Goal: Obtain resource: Download file/media

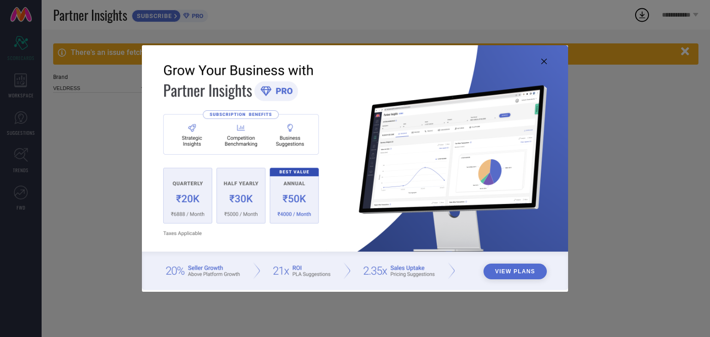
type input "All"
click at [543, 59] on icon at bounding box center [544, 62] width 6 height 6
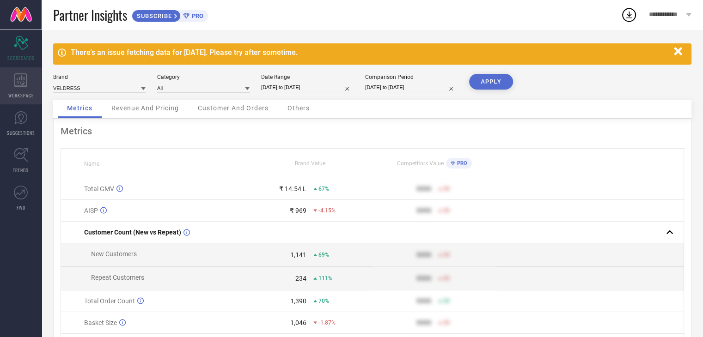
click at [9, 82] on div "WORKSPACE" at bounding box center [21, 85] width 42 height 37
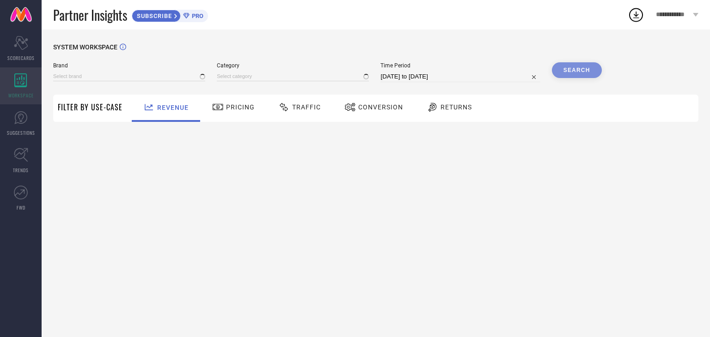
type input "VELDRESS"
type input "All"
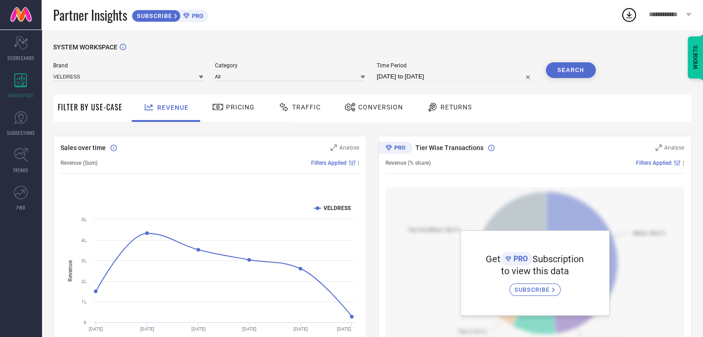
click at [292, 110] on span "Traffic" at bounding box center [306, 107] width 29 height 7
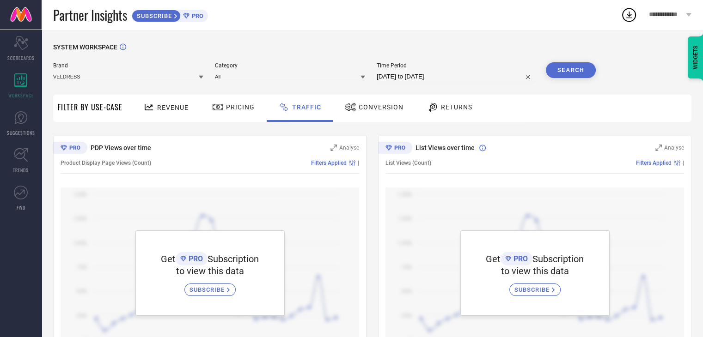
click at [357, 115] on div "Conversion" at bounding box center [373, 107] width 63 height 16
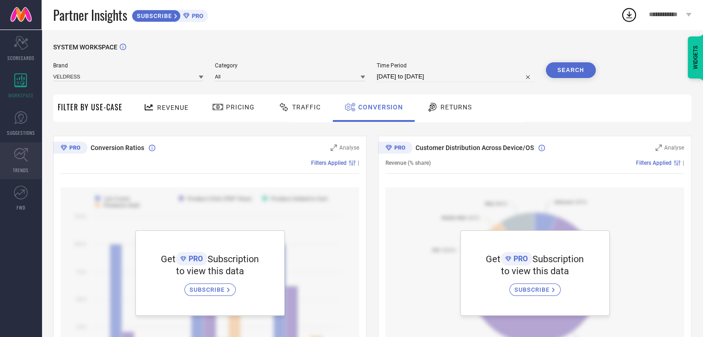
click at [19, 148] on icon at bounding box center [21, 155] width 14 height 14
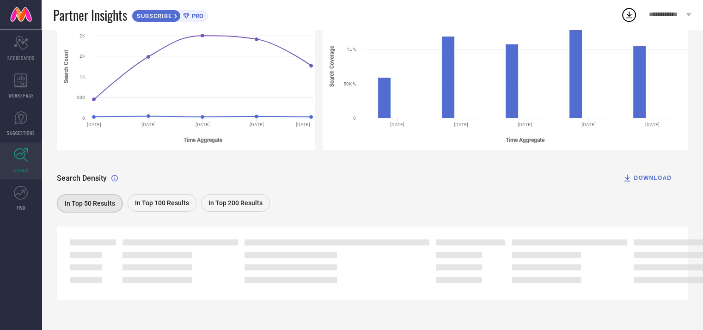
scroll to position [165, 0]
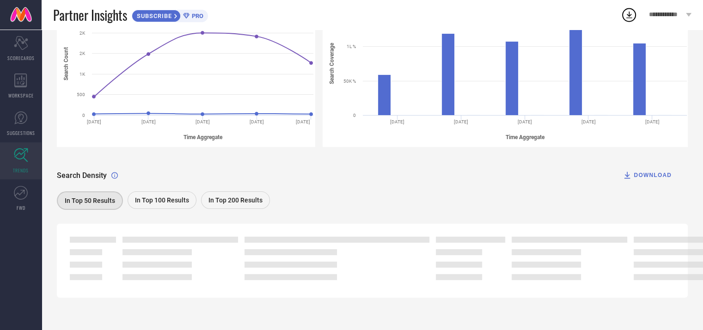
click at [647, 177] on div "DOWNLOAD" at bounding box center [646, 175] width 49 height 9
click at [625, 20] on circle at bounding box center [628, 15] width 13 height 13
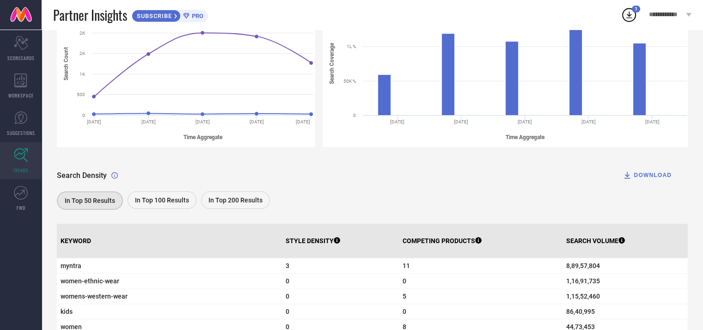
click at [631, 14] on icon at bounding box center [629, 15] width 6 height 7
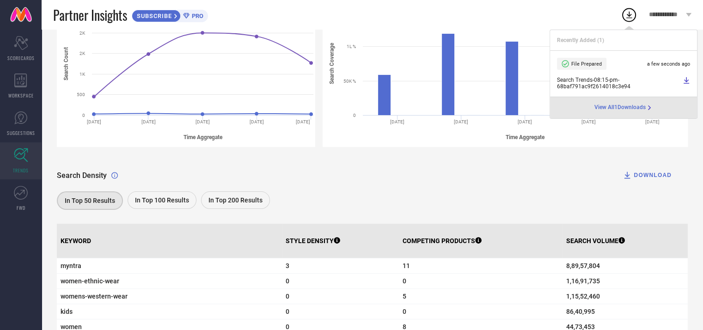
click at [686, 82] on icon at bounding box center [686, 80] width 6 height 6
